Goal: Find specific page/section: Find specific page/section

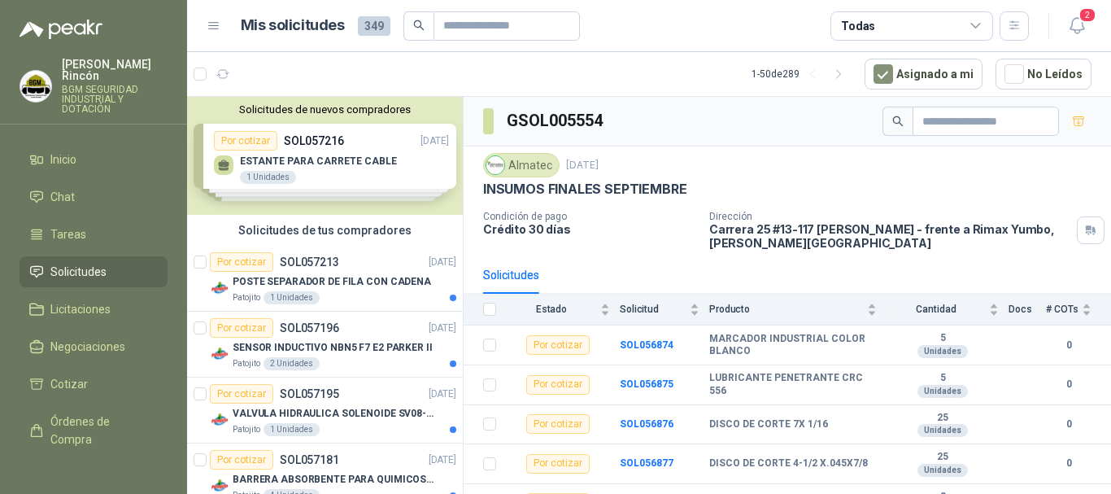
click at [114, 263] on li "Solicitudes" at bounding box center [93, 272] width 129 height 18
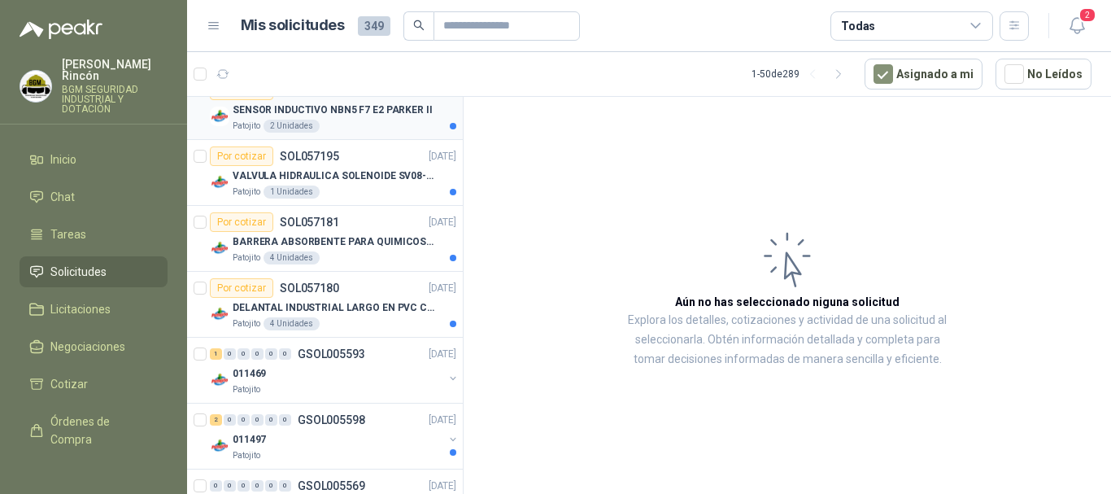
scroll to position [244, 0]
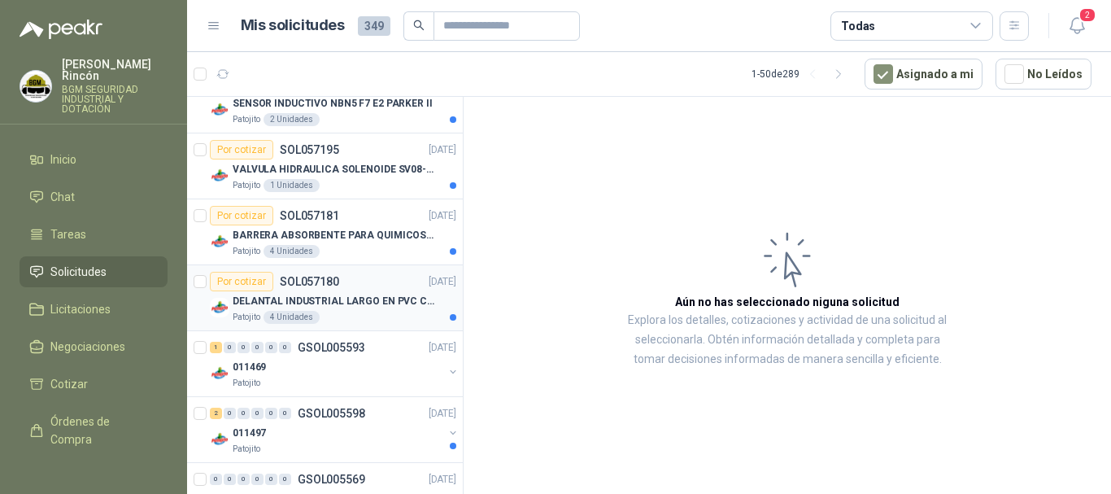
click at [386, 313] on div "Patojito 4 Unidades" at bounding box center [345, 317] width 224 height 13
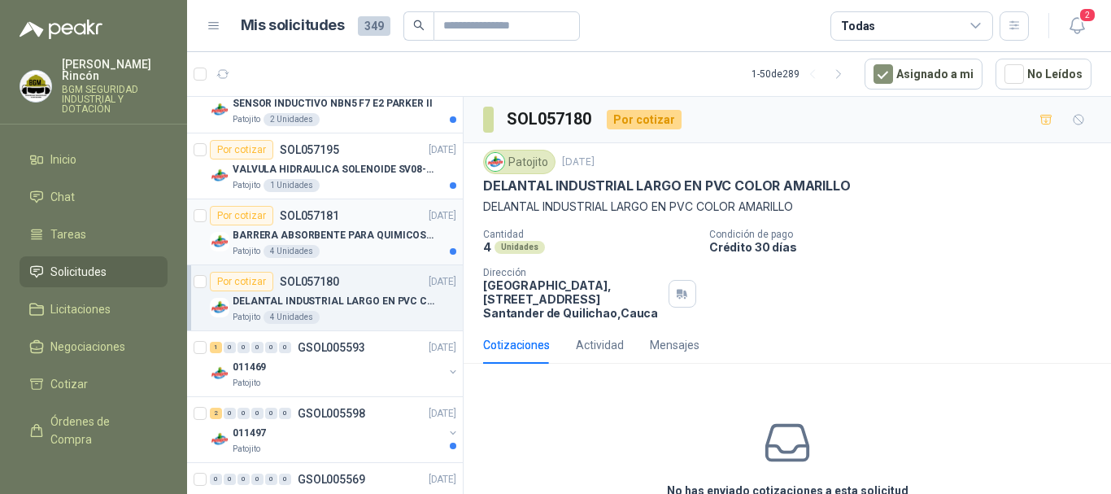
click at [386, 249] on div "Patojito 4 Unidades" at bounding box center [345, 251] width 224 height 13
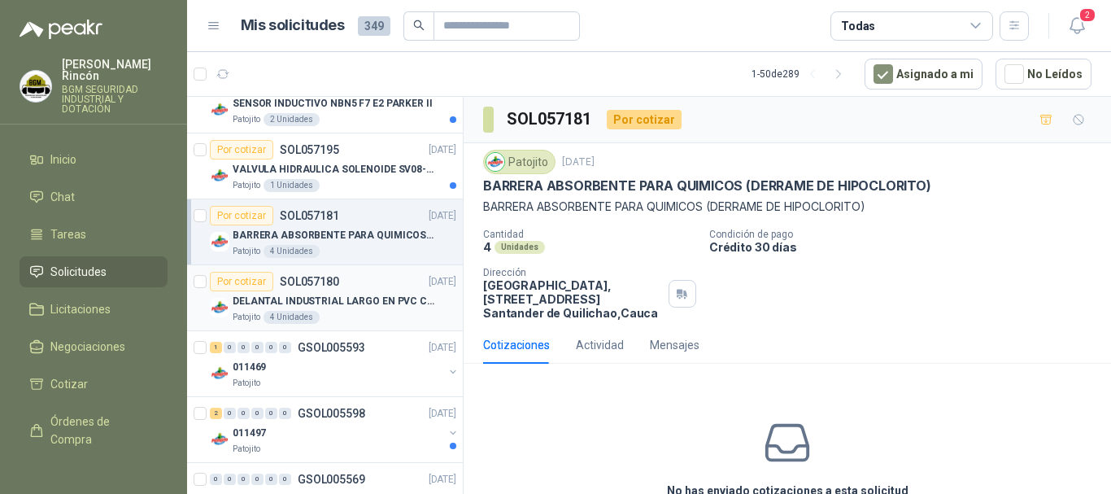
click at [405, 309] on div "DELANTAL INDUSTRIAL LARGO EN PVC COLOR AMARILLO" at bounding box center [345, 301] width 224 height 20
